Goal: Task Accomplishment & Management: Manage account settings

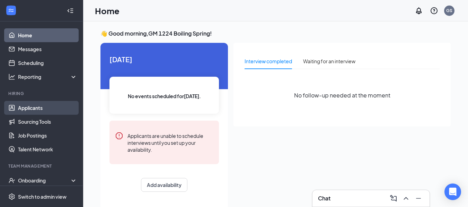
click at [38, 109] on link "Applicants" at bounding box center [47, 108] width 59 height 14
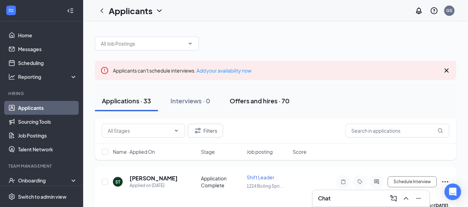
click at [270, 100] on div "Offers and hires · 70" at bounding box center [259, 101] width 60 height 9
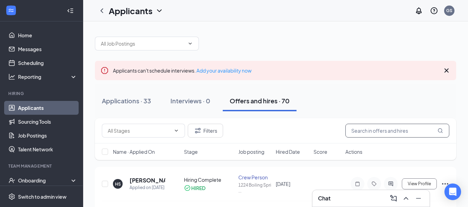
click at [366, 128] on input "text" at bounding box center [397, 131] width 104 height 14
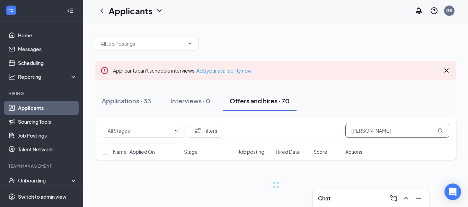
type input "[PERSON_NAME]"
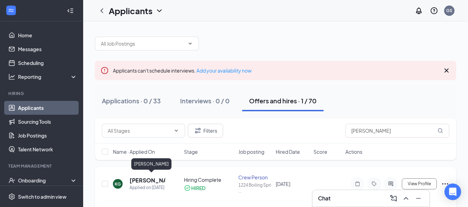
click at [141, 180] on h5 "[PERSON_NAME]" at bounding box center [147, 181] width 36 height 8
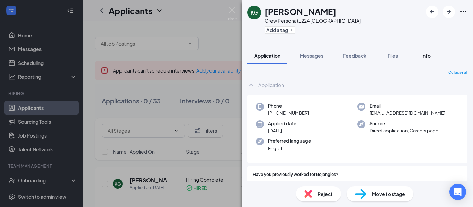
click at [424, 56] on span "Info" at bounding box center [425, 56] width 9 height 6
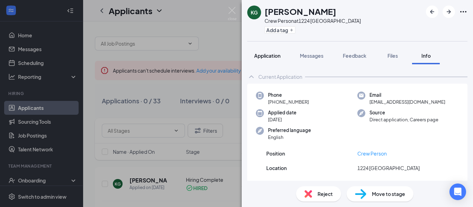
click at [270, 61] on button "Application" at bounding box center [267, 55] width 40 height 17
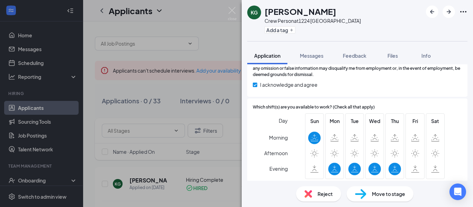
scroll to position [764, 0]
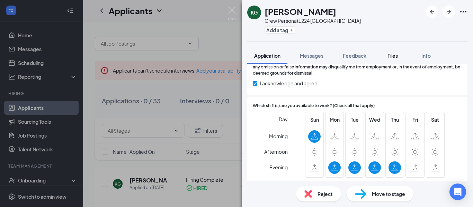
click at [393, 56] on span "Files" at bounding box center [392, 56] width 10 height 6
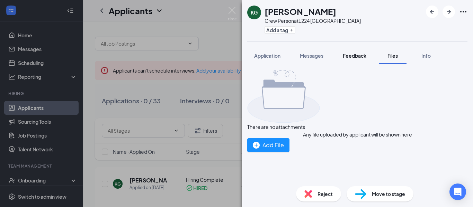
click at [347, 59] on div "Feedback" at bounding box center [355, 55] width 24 height 7
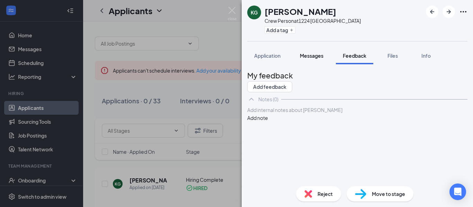
click at [317, 55] on span "Messages" at bounding box center [312, 56] width 24 height 6
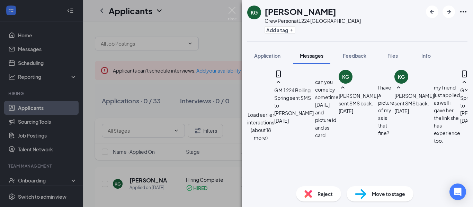
scroll to position [397, 0]
click at [422, 54] on span "Info" at bounding box center [425, 56] width 9 height 6
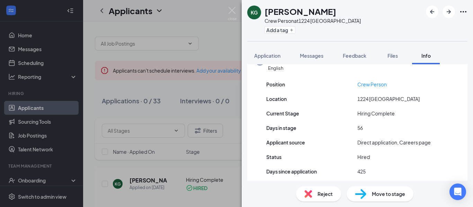
scroll to position [79, 0]
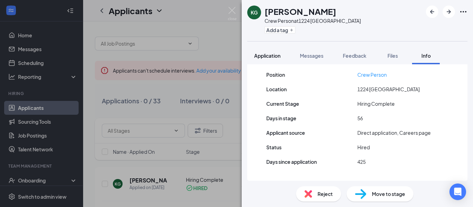
click at [277, 54] on span "Application" at bounding box center [267, 56] width 26 height 6
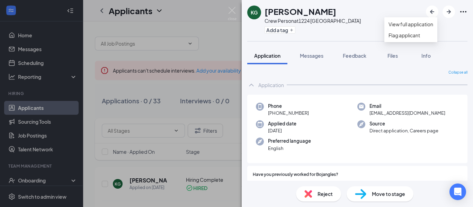
click at [462, 13] on icon "Ellipses" at bounding box center [463, 12] width 8 height 8
click at [433, 27] on link "View full application" at bounding box center [410, 24] width 45 height 8
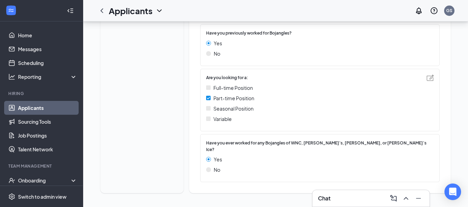
scroll to position [13, 0]
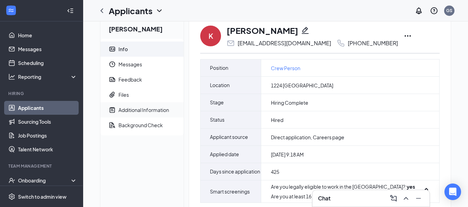
click at [146, 111] on div "Additional Information" at bounding box center [143, 110] width 51 height 7
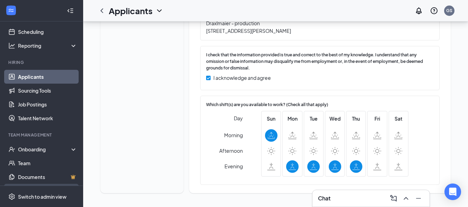
scroll to position [69, 0]
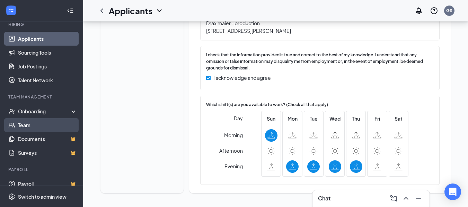
click at [34, 125] on link "Team" at bounding box center [47, 125] width 59 height 14
